Goal: Task Accomplishment & Management: Use online tool/utility

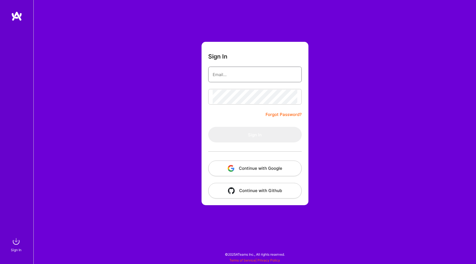
click at [252, 72] on input "email" at bounding box center [255, 74] width 85 height 14
type input "[EMAIL_ADDRESS][DOMAIN_NAME]"
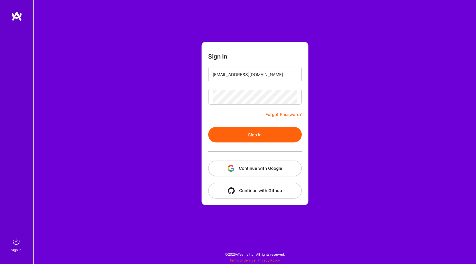
click at [251, 129] on button "Sign In" at bounding box center [255, 135] width 94 height 16
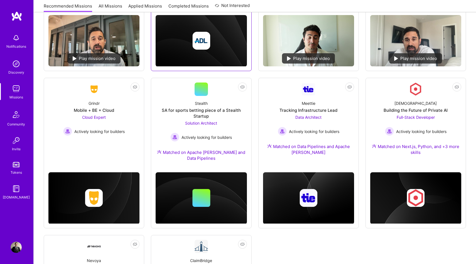
scroll to position [308, 0]
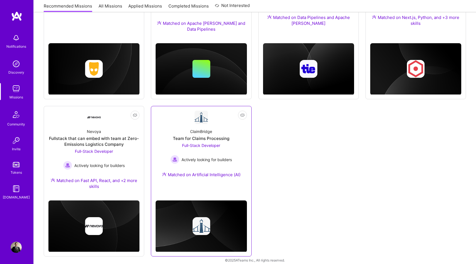
click at [216, 128] on div "ClaimBridge Team for Claims Processing Full-Stack Developer Actively looking fo…" at bounding box center [201, 154] width 91 height 60
